Goal: Task Accomplishment & Management: Manage account settings

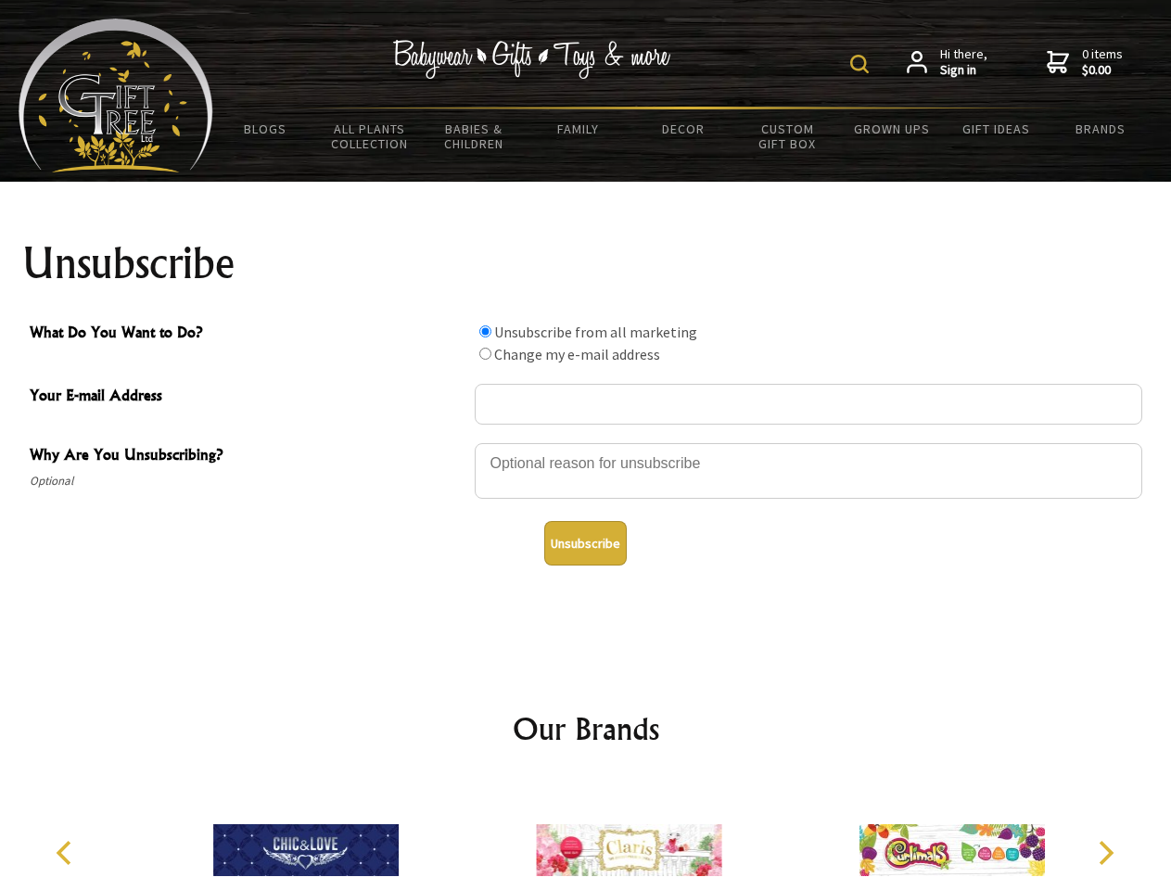
click at [862, 64] on img at bounding box center [859, 64] width 19 height 19
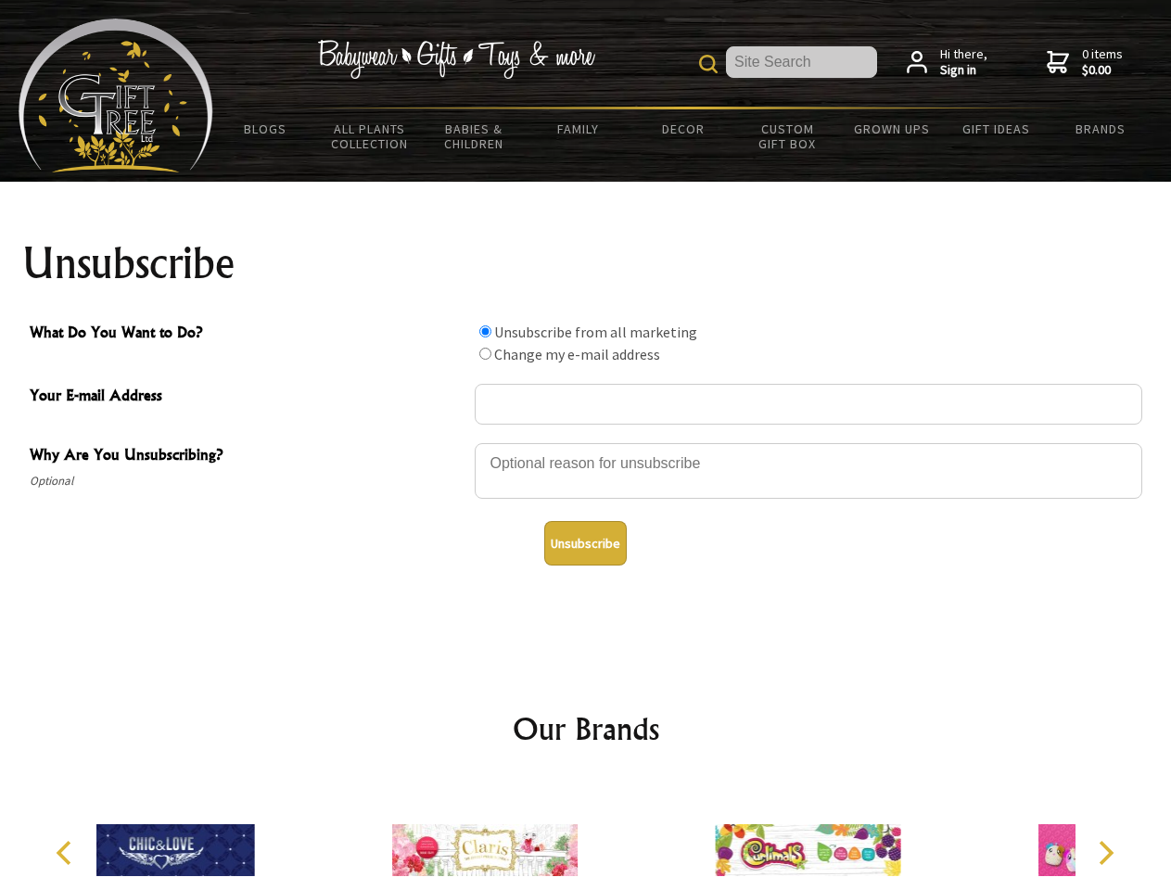
click at [586, 442] on div at bounding box center [808, 473] width 667 height 65
click at [485, 331] on input "What Do You Want to Do?" at bounding box center [485, 331] width 12 height 12
click at [485, 353] on input "What Do You Want to Do?" at bounding box center [485, 354] width 12 height 12
click at [585, 543] on button "Unsubscribe" at bounding box center [585, 543] width 82 height 44
click at [586, 835] on div at bounding box center [484, 852] width 323 height 145
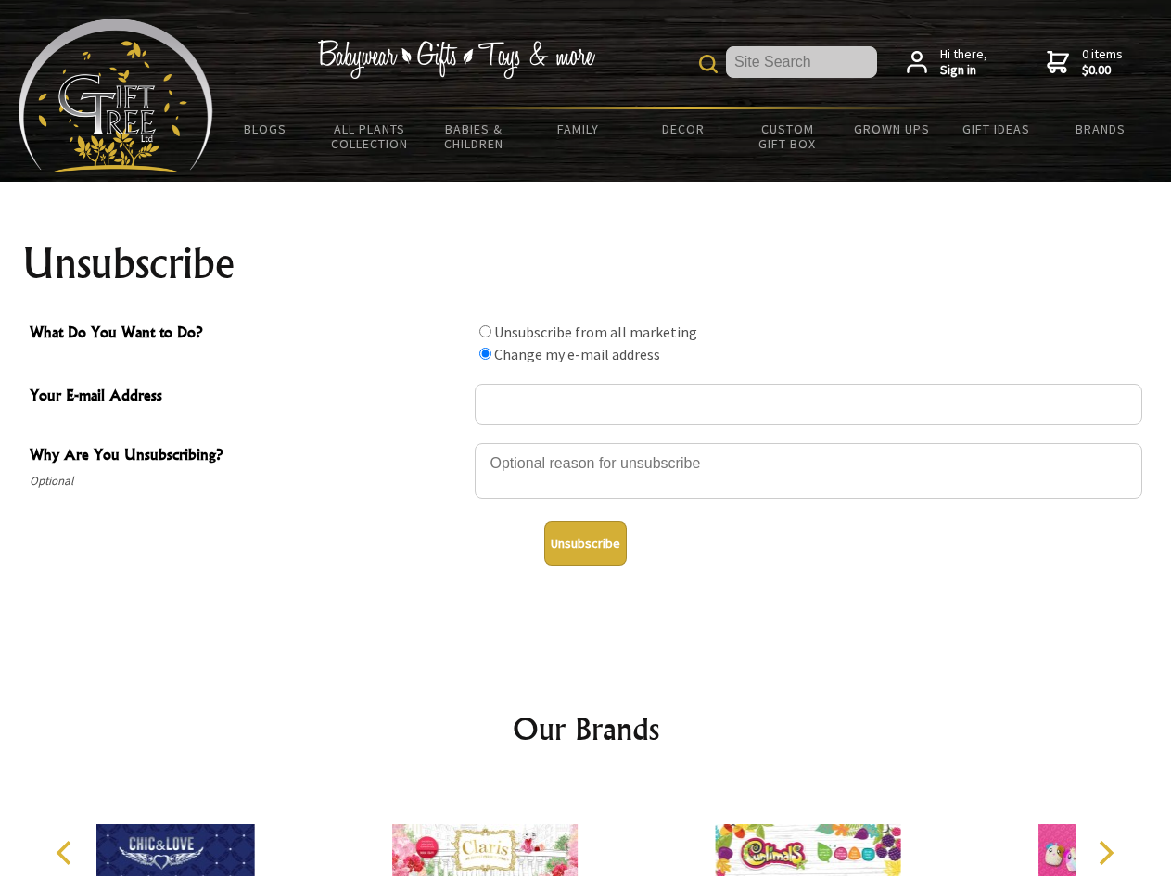
click at [67, 853] on icon "Previous" at bounding box center [66, 853] width 24 height 24
click at [1105, 853] on icon "Next" at bounding box center [1104, 853] width 24 height 24
radio input "true"
